Goal: Find specific page/section: Find specific page/section

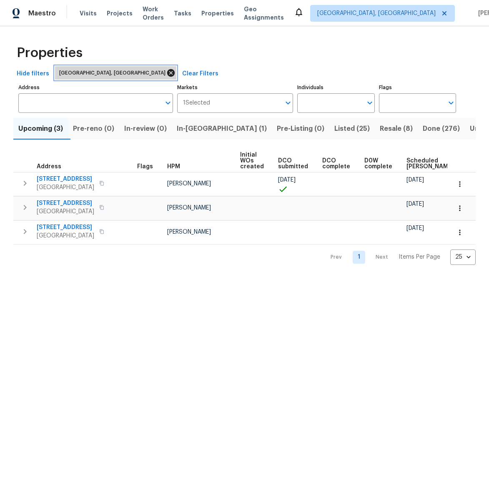
click at [166, 72] on icon at bounding box center [170, 72] width 9 height 9
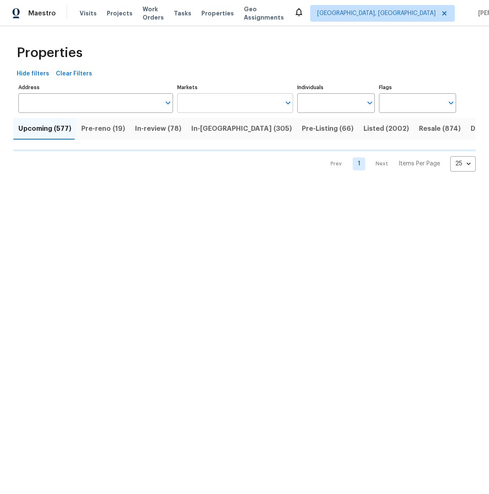
click at [185, 102] on input "Markets" at bounding box center [228, 103] width 103 height 20
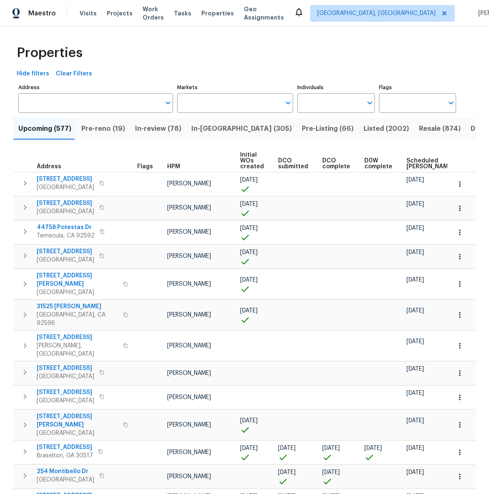
click at [185, 102] on input "Markets" at bounding box center [228, 103] width 103 height 20
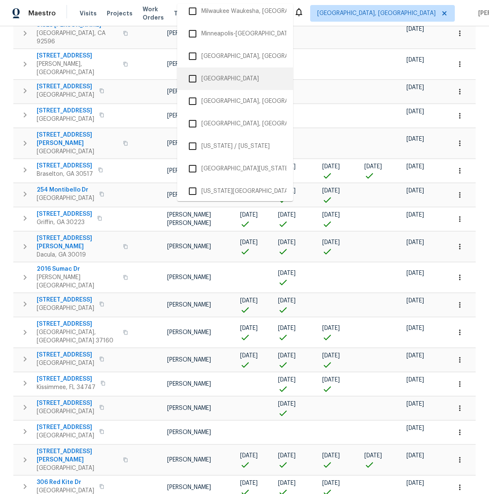
scroll to position [992, 0]
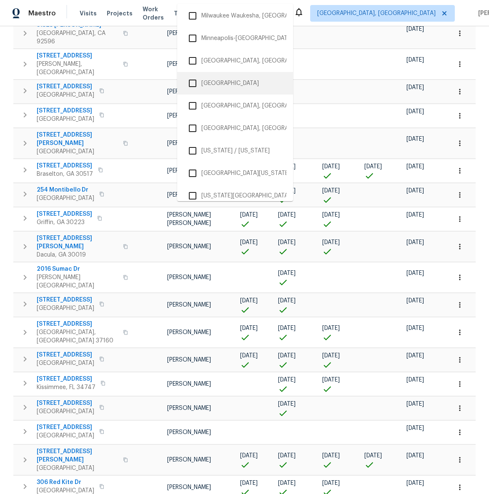
click at [206, 83] on li "[GEOGRAPHIC_DATA]" at bounding box center [235, 83] width 102 height 17
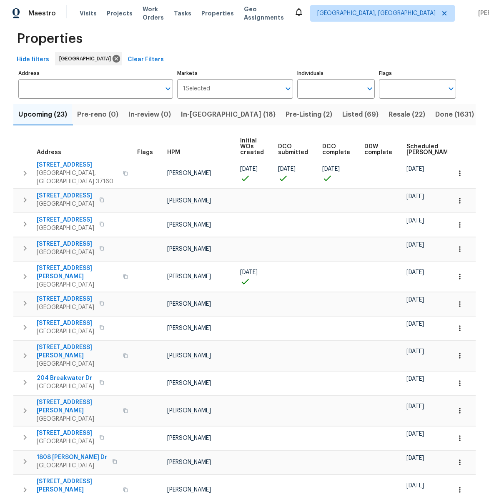
scroll to position [9, 0]
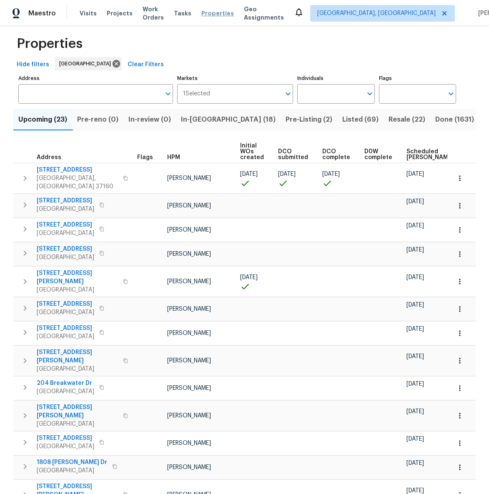
click at [216, 15] on span "Properties" at bounding box center [217, 13] width 32 height 8
